Goal: Check status: Check status

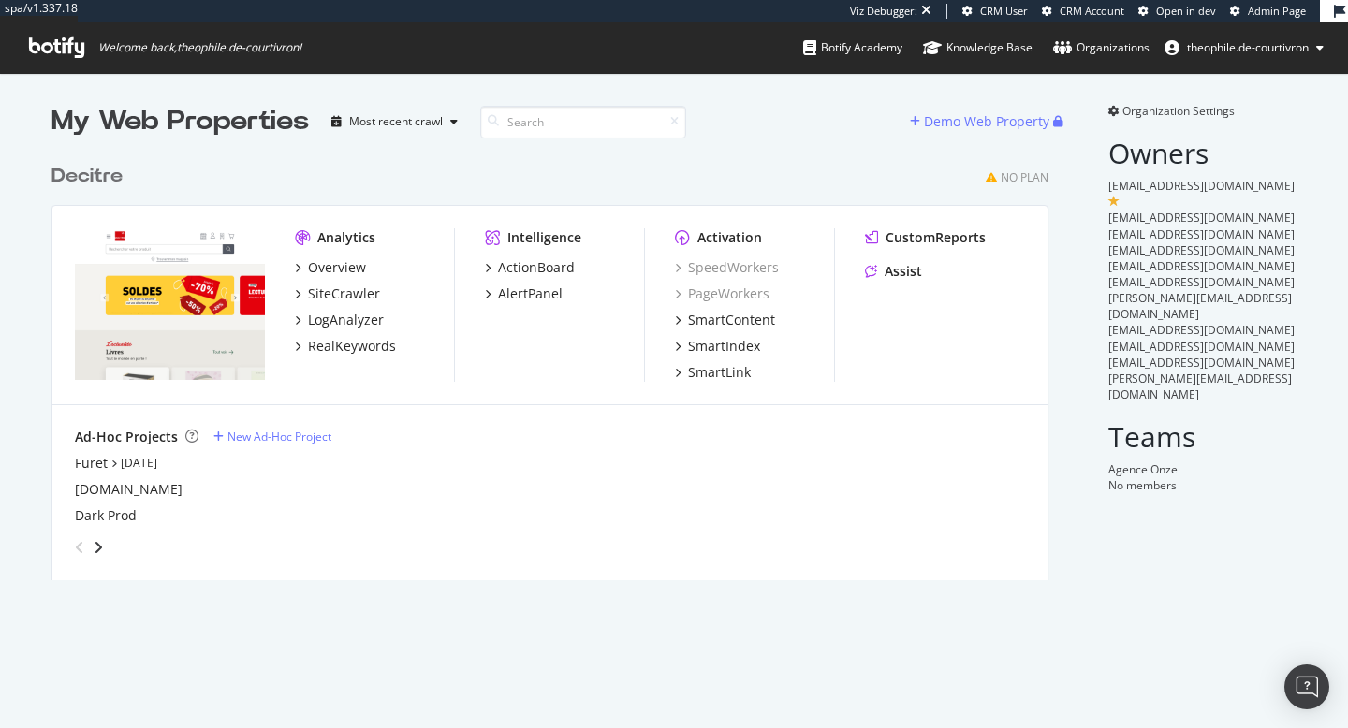
scroll to position [728, 1348]
click at [459, 120] on div "button" at bounding box center [454, 121] width 22 height 11
click at [421, 149] on div "Most recent crawl" at bounding box center [421, 153] width 98 height 16
click at [457, 124] on icon "button" at bounding box center [453, 121] width 7 height 11
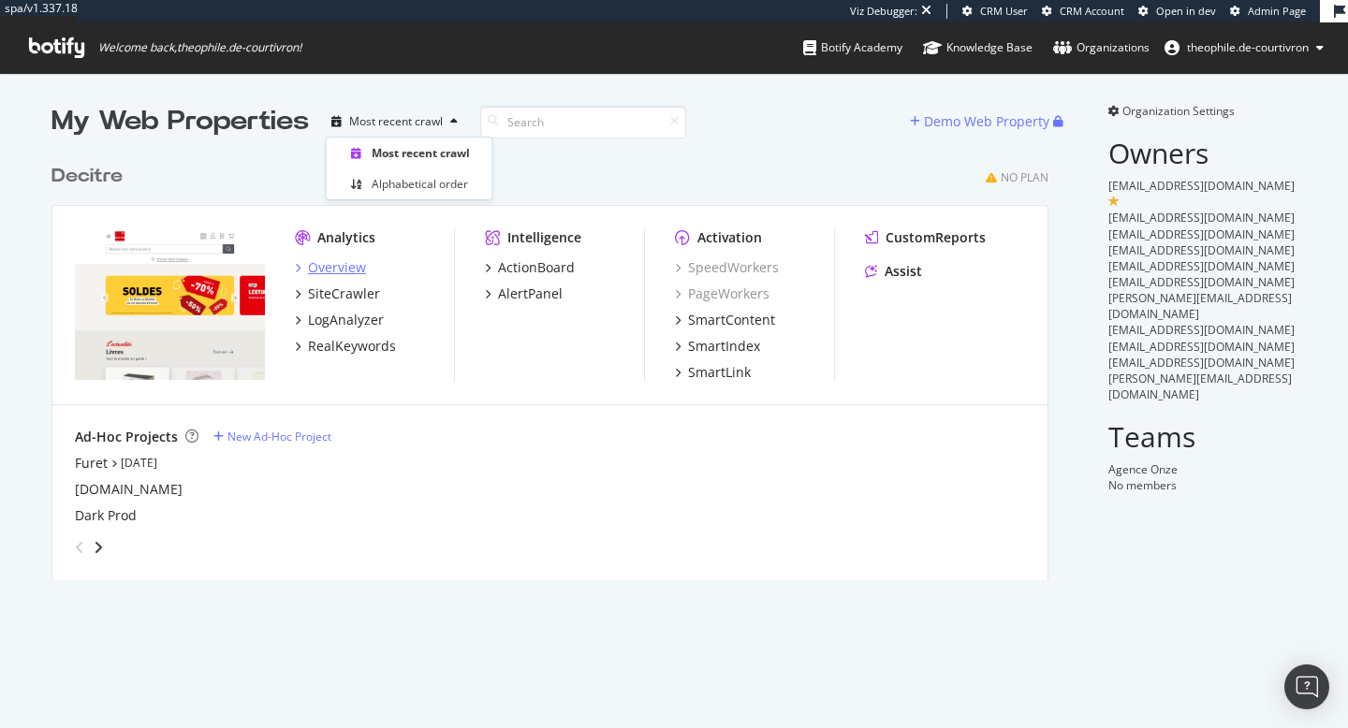
click at [343, 264] on div "Overview" at bounding box center [337, 267] width 58 height 19
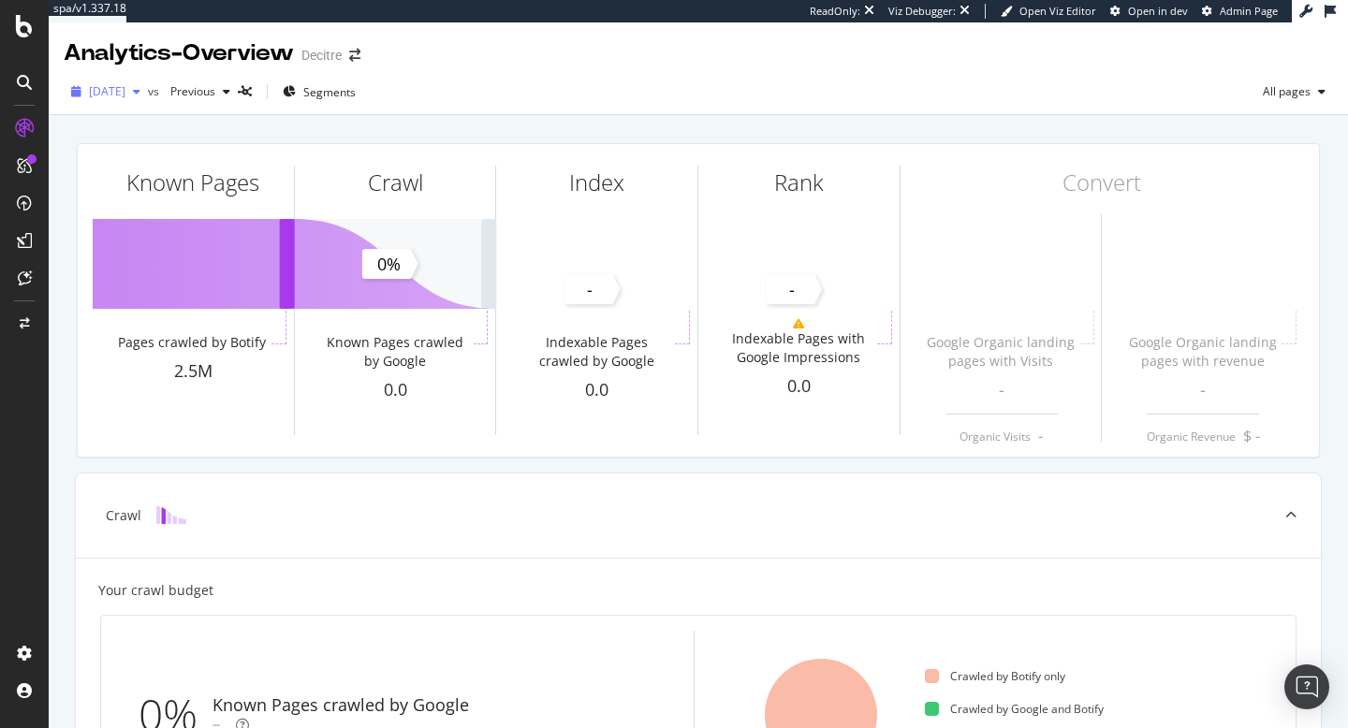
click at [148, 100] on div "[DATE]" at bounding box center [106, 92] width 84 height 28
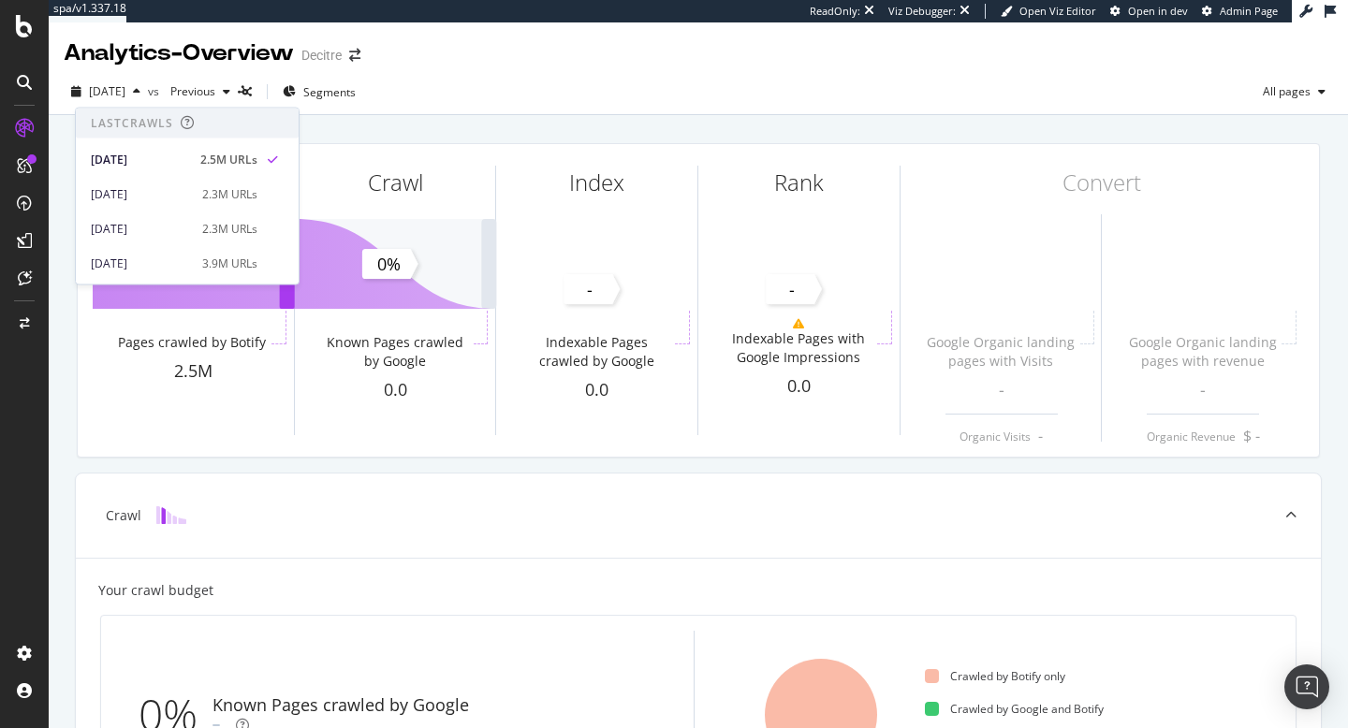
click at [476, 60] on div "Analytics - Overview Decitre" at bounding box center [698, 45] width 1299 height 47
